Goal: Complete application form

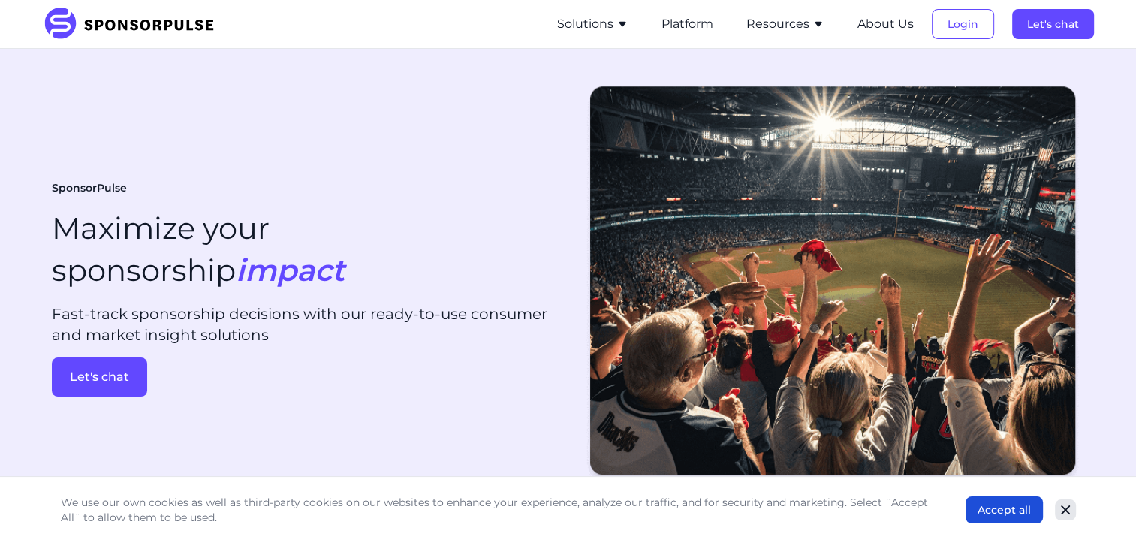
click at [1059, 508] on icon "Close" at bounding box center [1065, 509] width 15 height 15
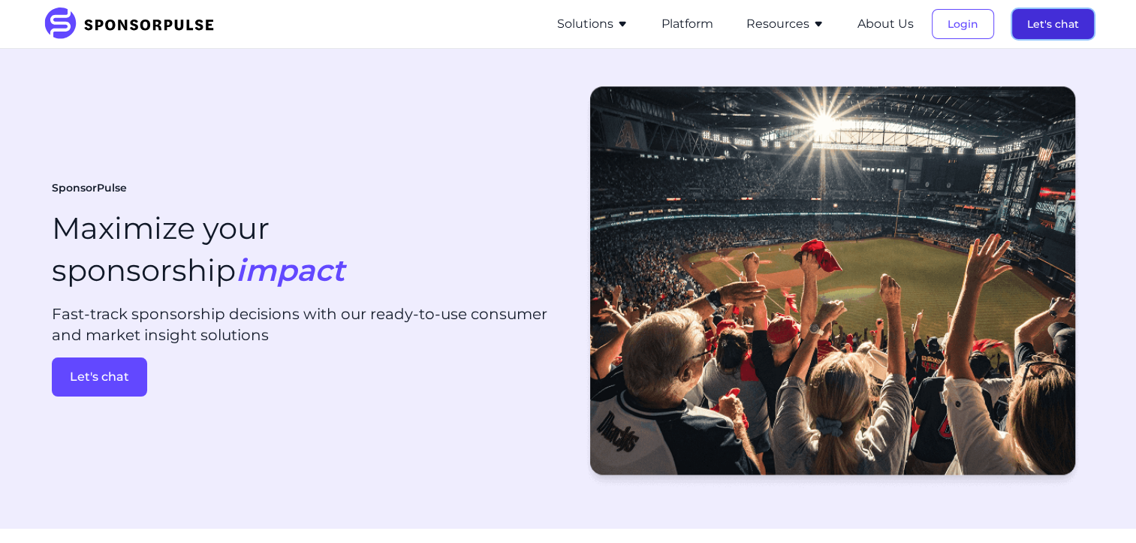
click at [1051, 29] on button "Let's chat" at bounding box center [1053, 24] width 82 height 30
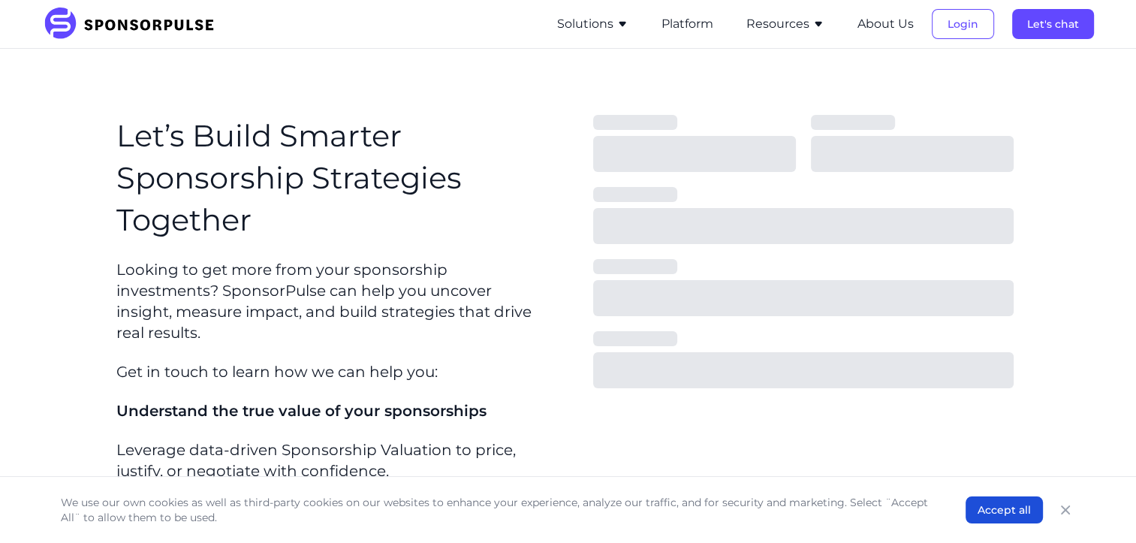
click at [1051, 29] on button "Let's chat" at bounding box center [1053, 24] width 82 height 30
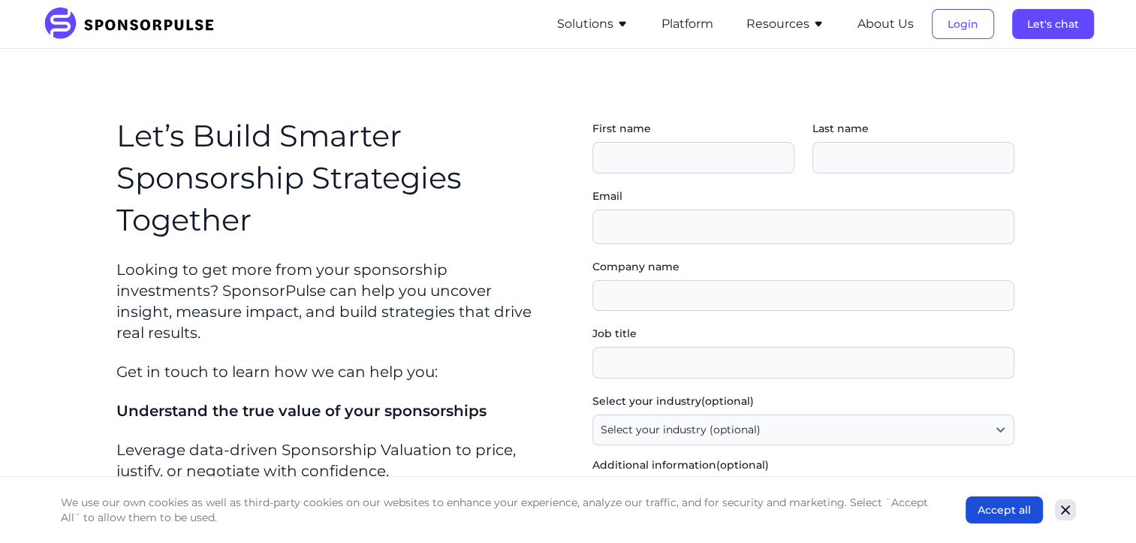
click at [1059, 511] on icon "Close" at bounding box center [1065, 509] width 15 height 15
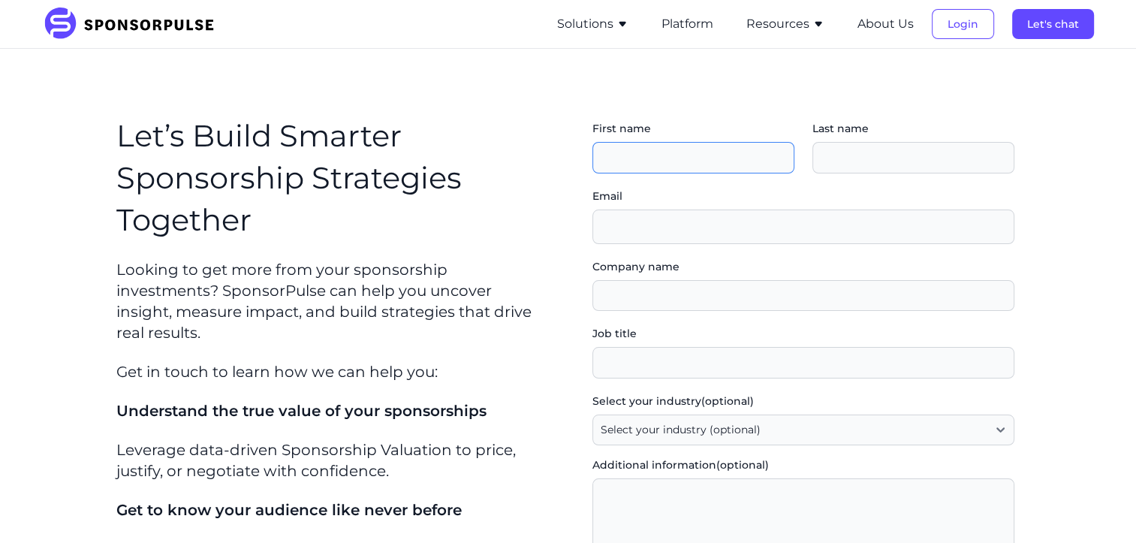
click at [709, 151] on input "First name" at bounding box center [693, 158] width 202 height 32
type input "[PERSON_NAME]"
click at [862, 160] on input "Last name" at bounding box center [913, 158] width 202 height 32
type input "[PERSON_NAME]"
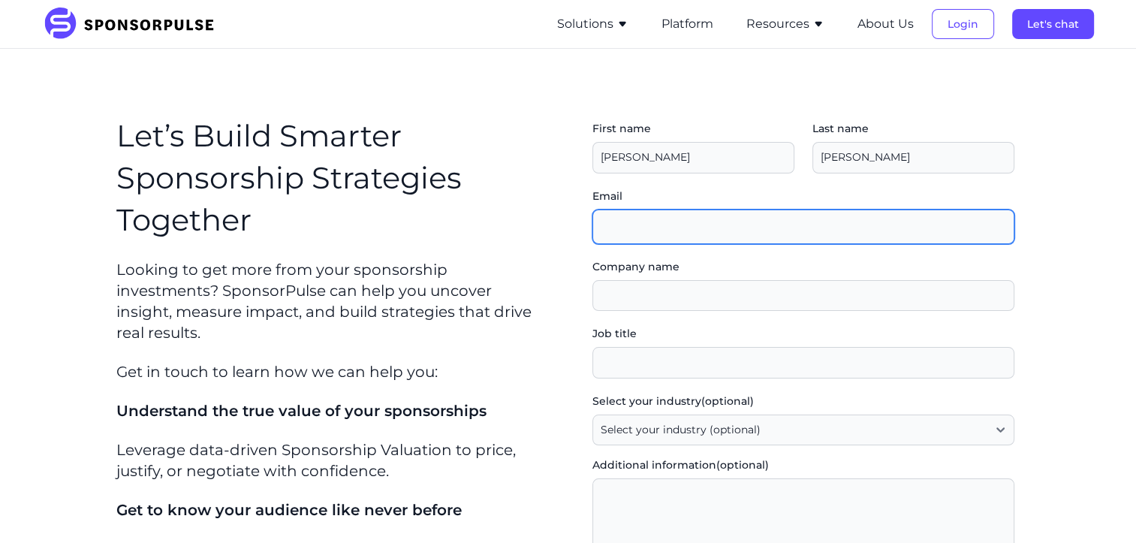
click at [793, 215] on input "Email" at bounding box center [803, 226] width 422 height 35
type input "[PERSON_NAME][EMAIL_ADDRESS][DOMAIN_NAME]"
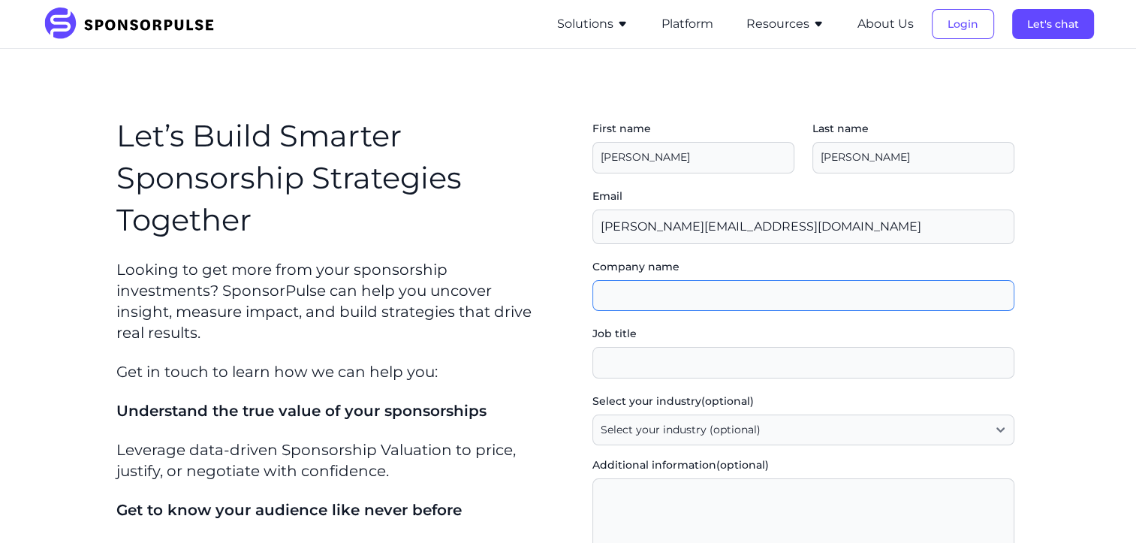
click at [799, 291] on input "Company name" at bounding box center [803, 296] width 422 height 32
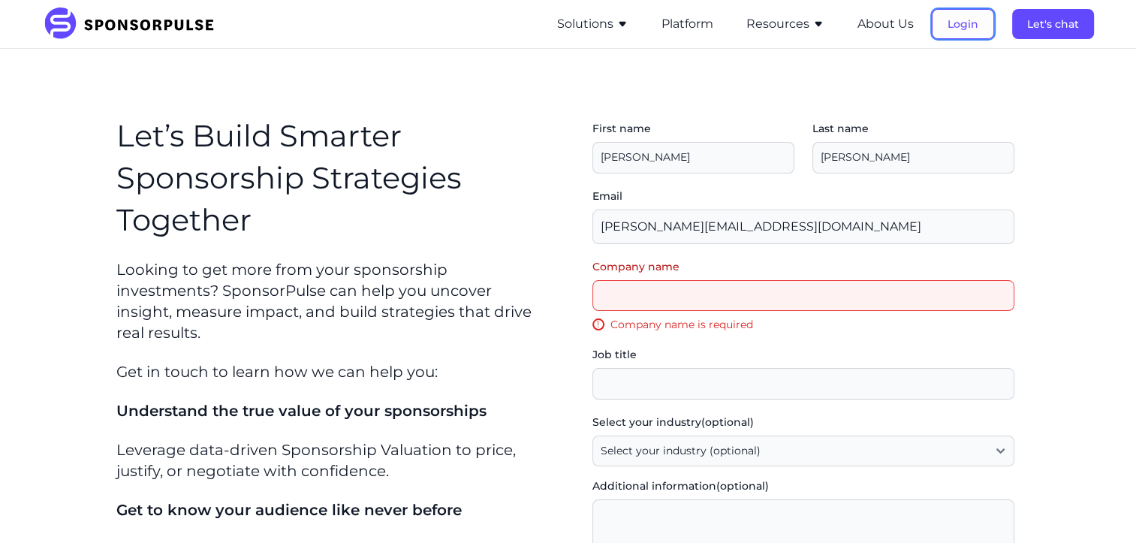
click at [965, 28] on button "Login" at bounding box center [963, 24] width 62 height 30
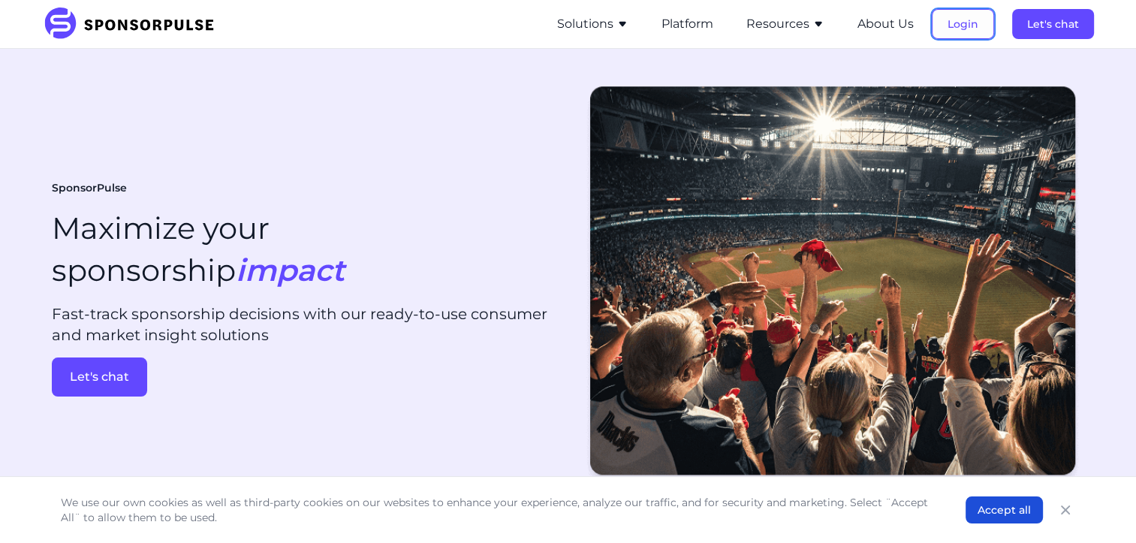
click at [979, 32] on button "Login" at bounding box center [963, 24] width 62 height 30
